Goal: Information Seeking & Learning: Learn about a topic

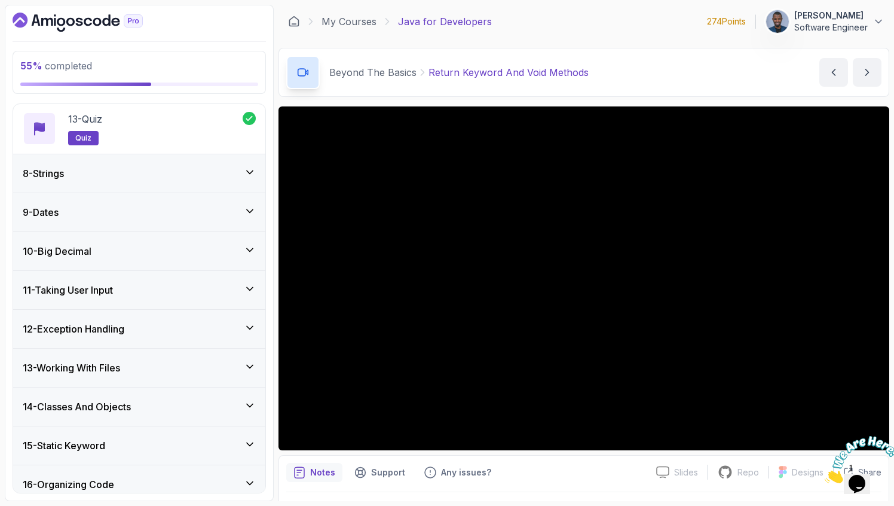
scroll to position [1002, 0]
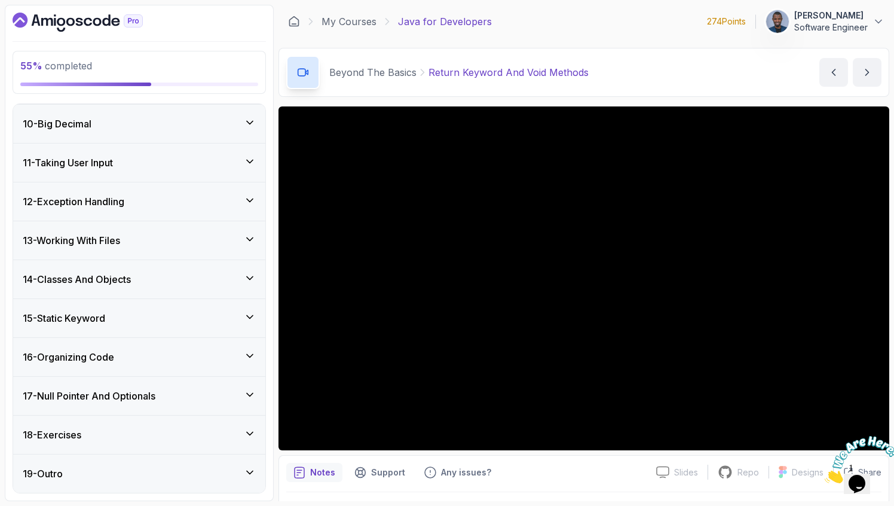
click at [117, 195] on h3 "12 - Exception Handling" at bounding box center [74, 201] width 102 height 14
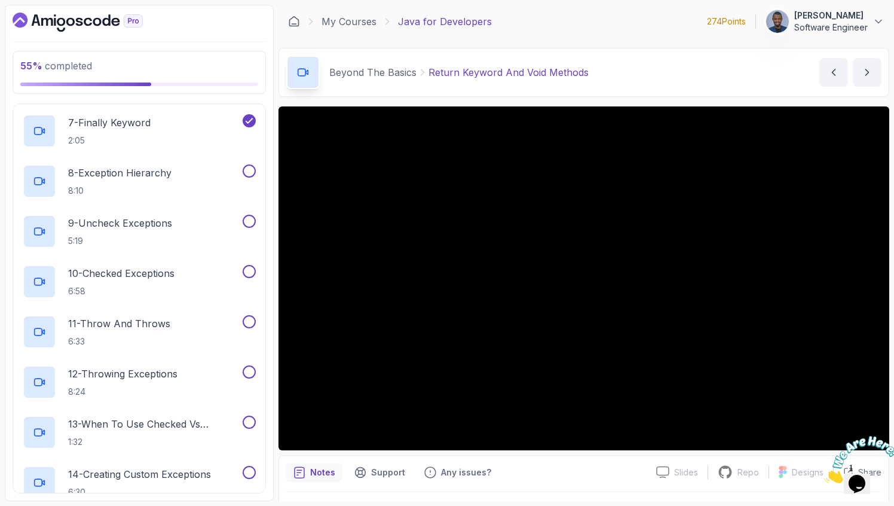
scroll to position [743, 0]
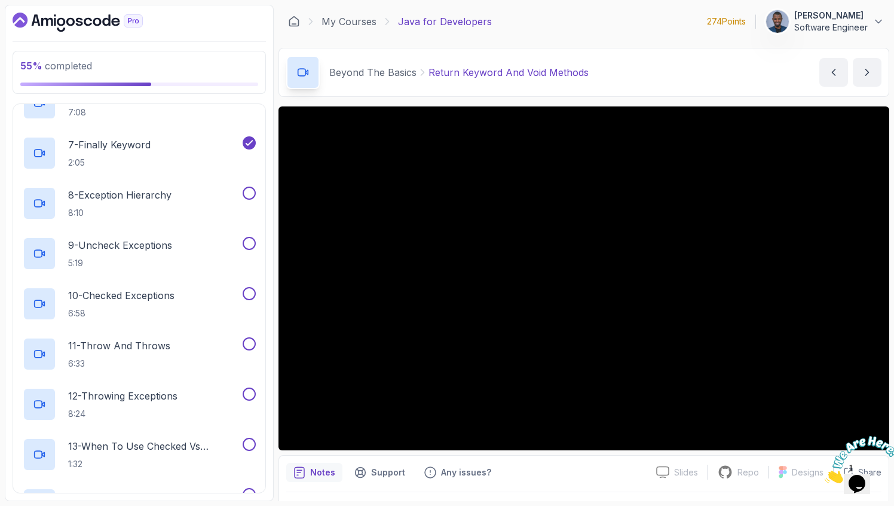
click at [117, 195] on p "8 - Exception Hierarchy" at bounding box center [119, 195] width 103 height 14
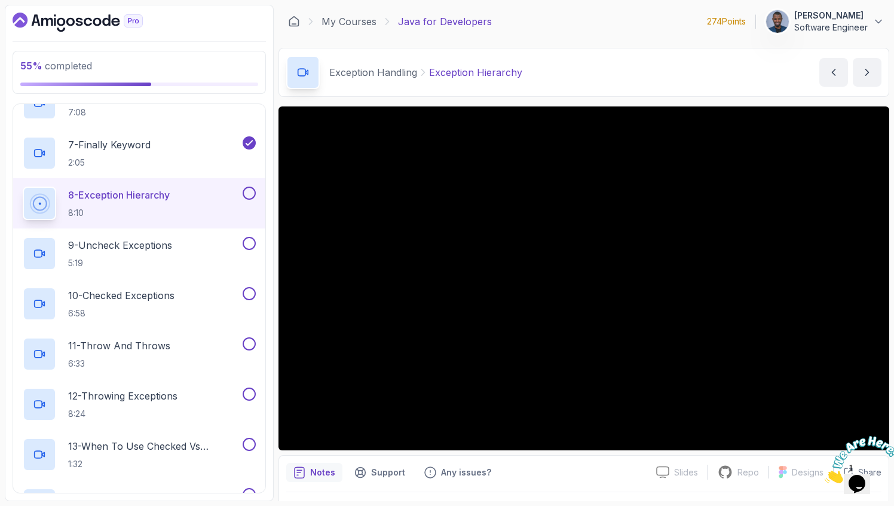
click at [873, 436] on div at bounding box center [857, 459] width 65 height 47
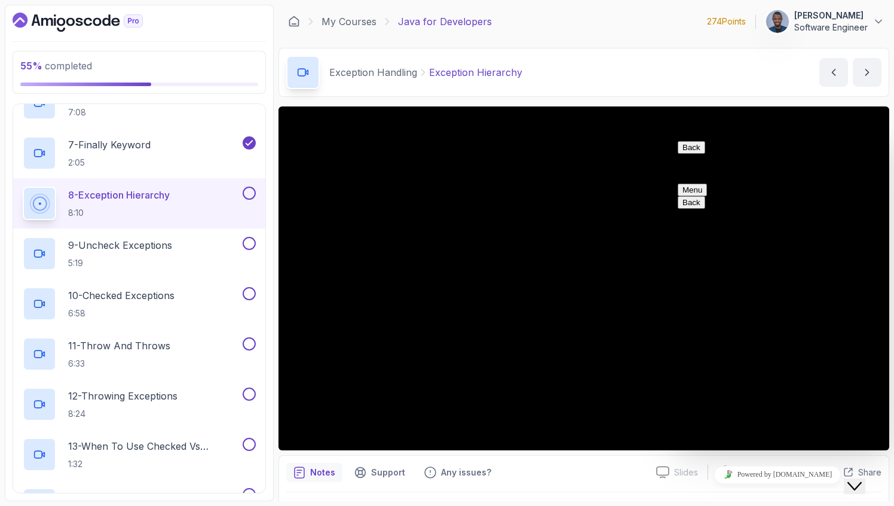
click at [862, 479] on icon "Close Chat This icon closes the chat window." at bounding box center [855, 486] width 14 height 14
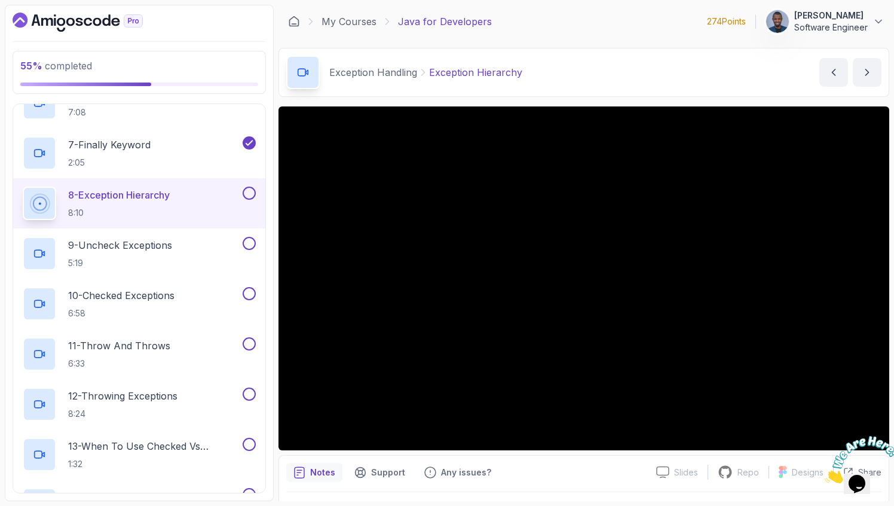
click at [825, 475] on icon "Close" at bounding box center [825, 480] width 0 height 10
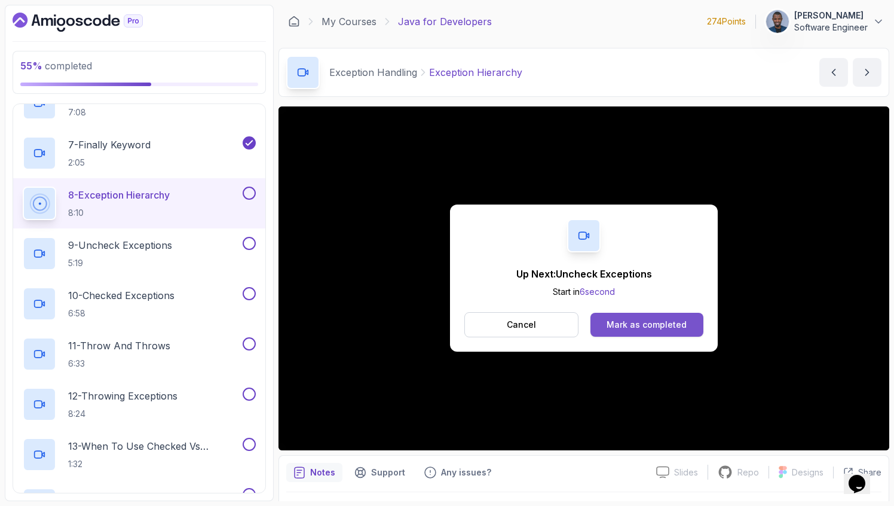
click at [623, 329] on div "Mark as completed" at bounding box center [647, 325] width 80 height 12
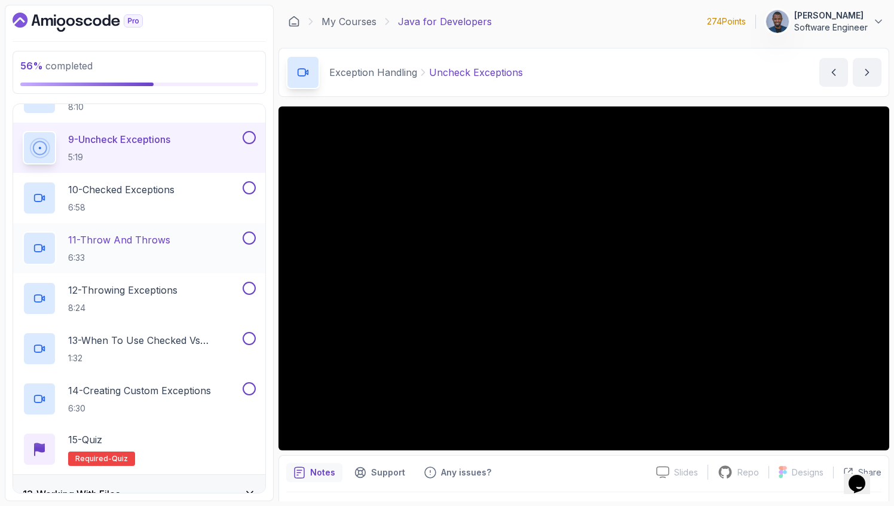
scroll to position [848, 0]
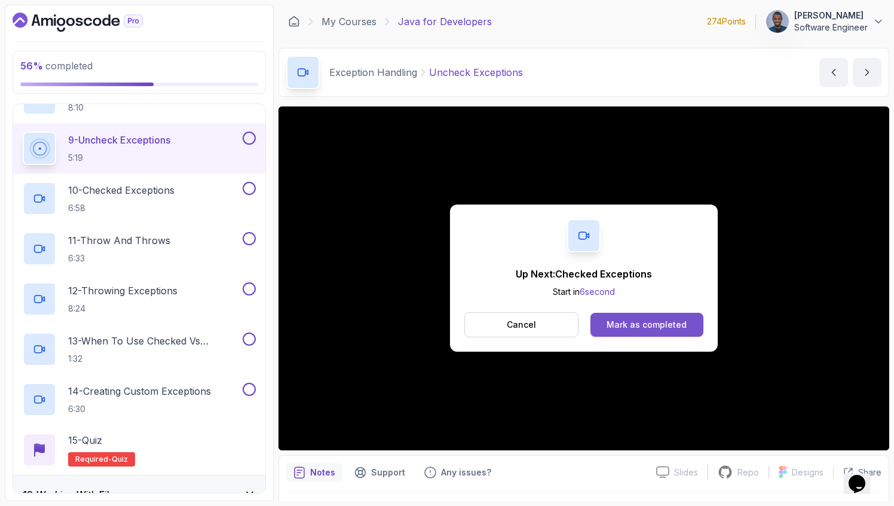
click at [674, 332] on button "Mark as completed" at bounding box center [647, 325] width 113 height 24
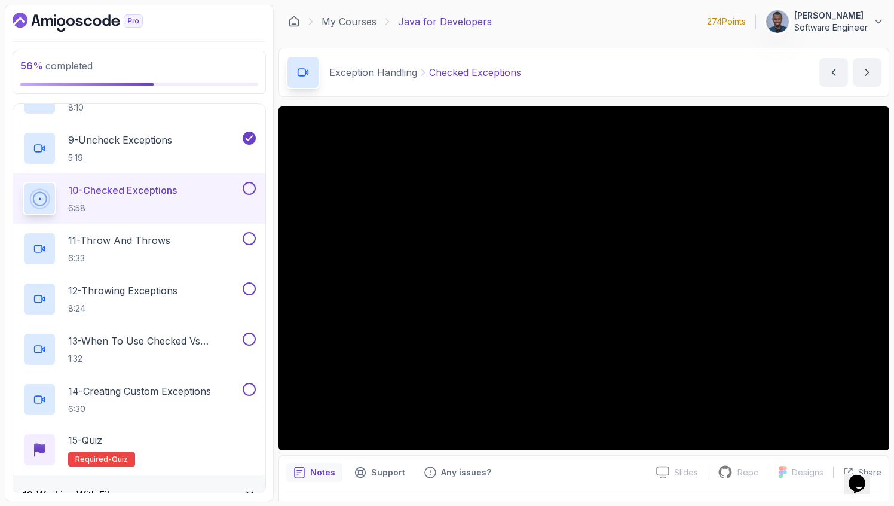
scroll to position [32, 0]
